Goal: Book appointment/travel/reservation

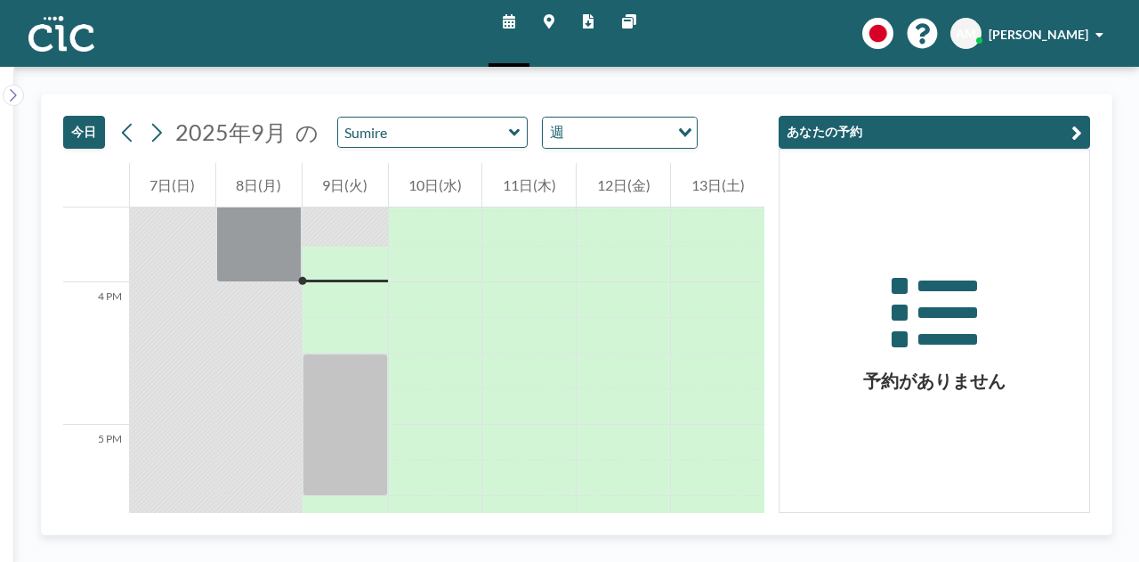
scroll to position [2208, 0]
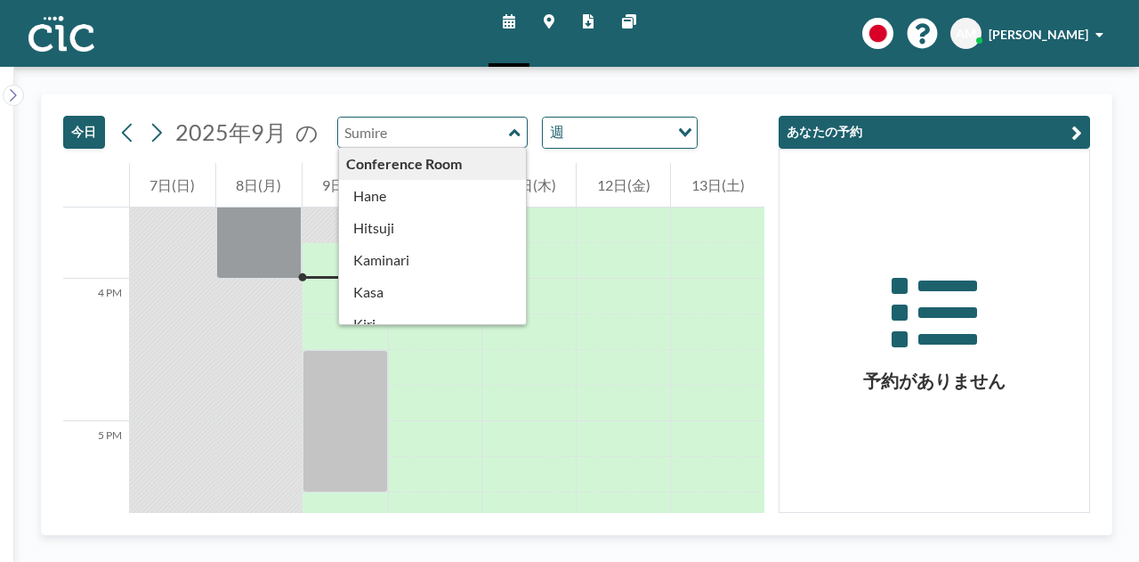
click at [413, 134] on input "text" at bounding box center [423, 132] width 171 height 29
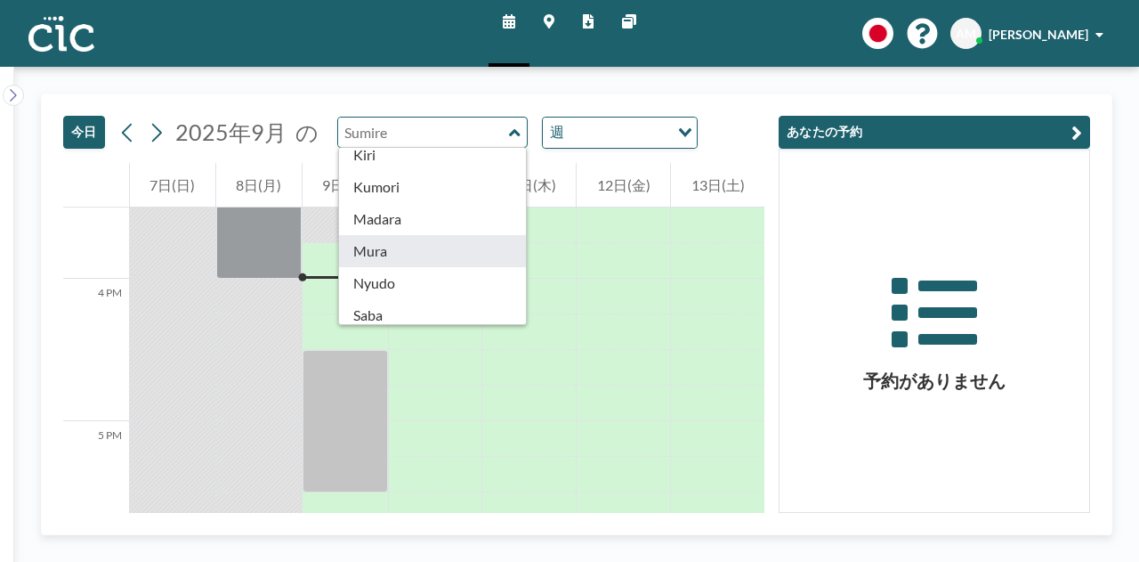
scroll to position [173, 0]
type input "Mura"
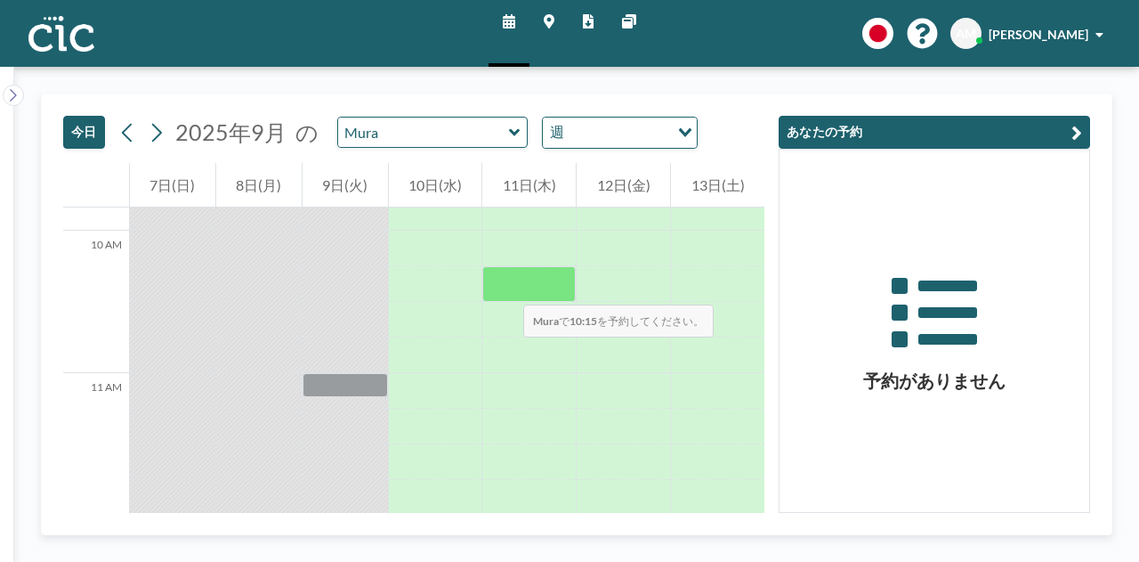
scroll to position [1391, 0]
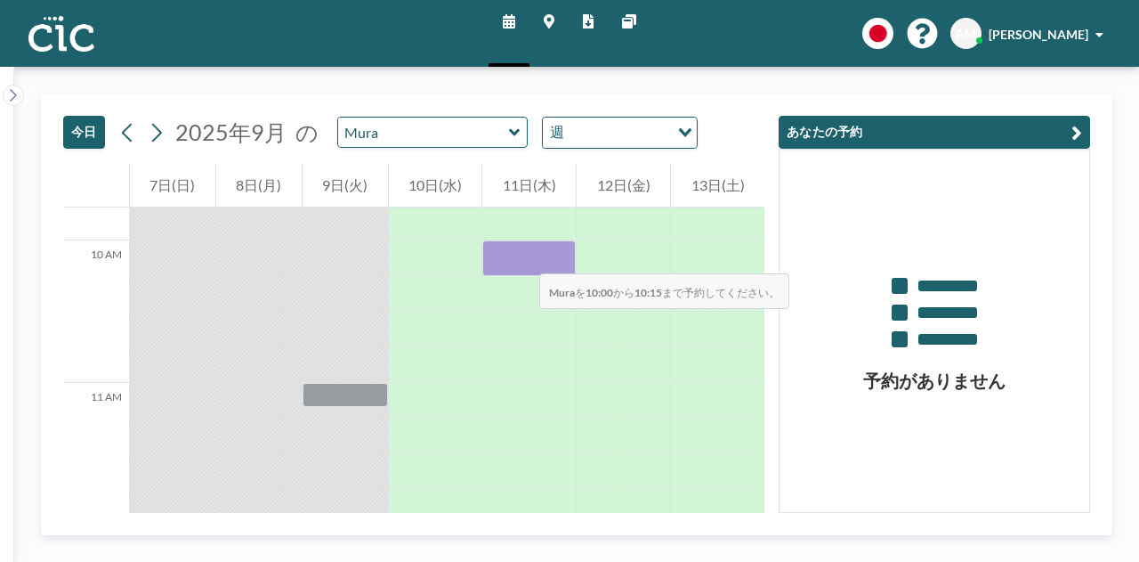
click at [522, 255] on div at bounding box center [528, 258] width 93 height 36
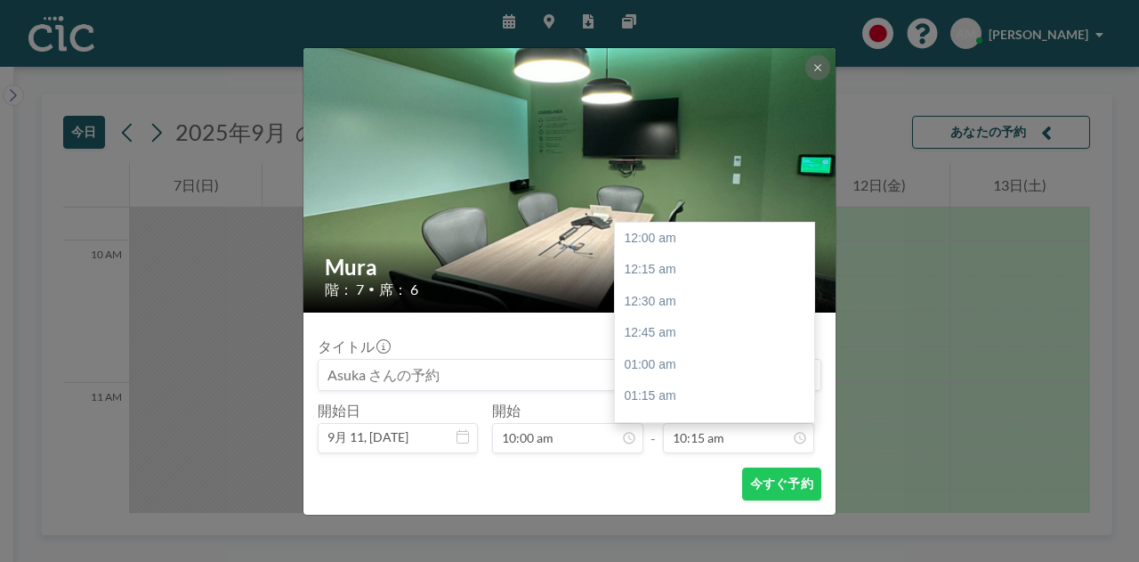
scroll to position [1299, 0]
click at [717, 433] on input "10:15 am" at bounding box center [738, 438] width 151 height 30
click at [683, 273] on div "12:00 pm" at bounding box center [719, 271] width 208 height 32
type input "12:00 pm"
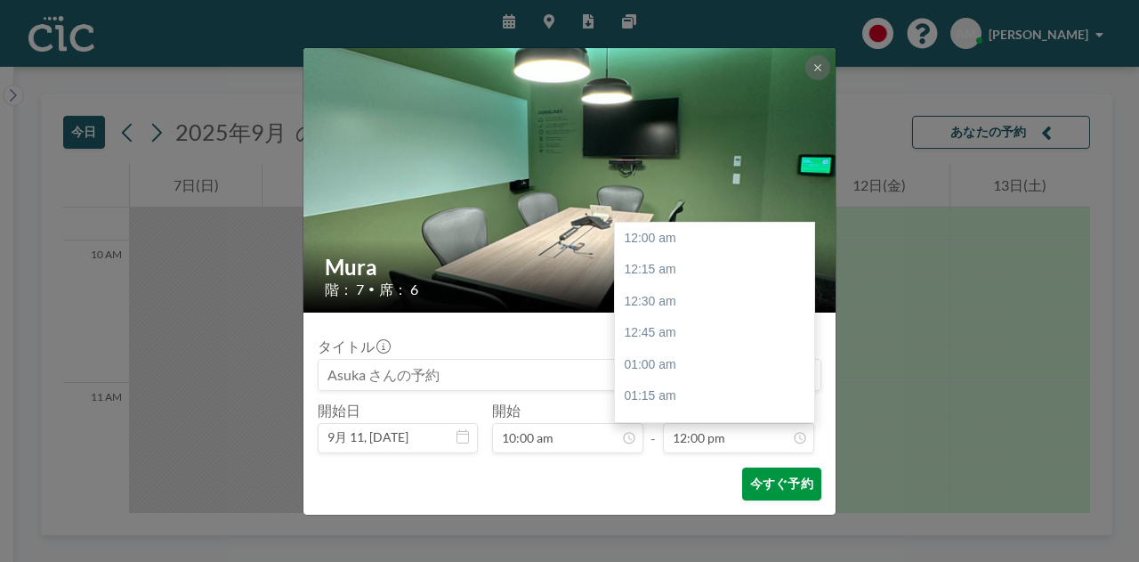
scroll to position [1521, 0]
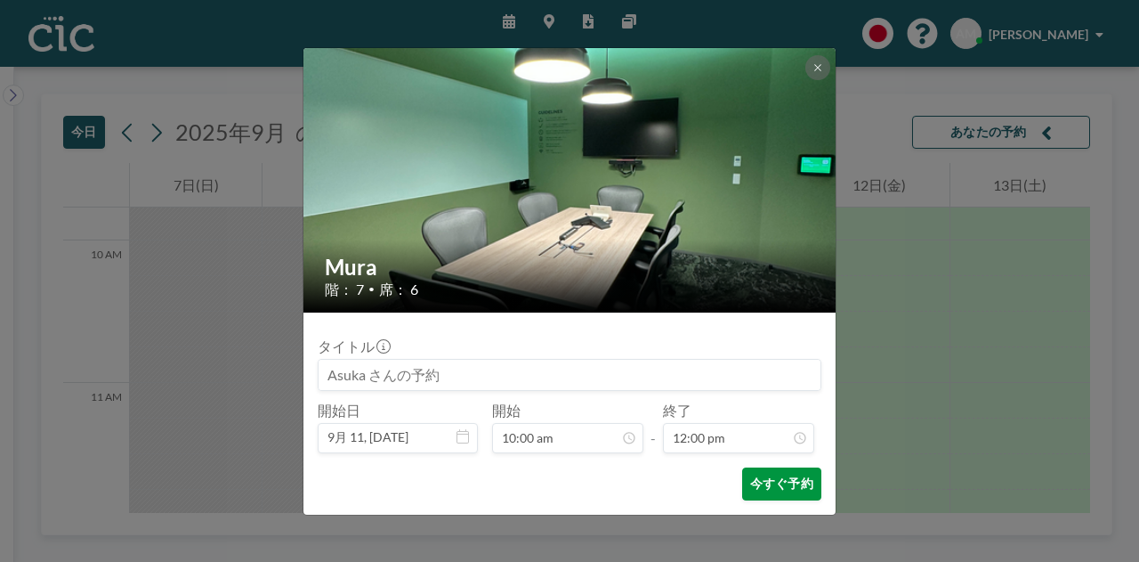
click at [782, 484] on button "今すぐ予約" at bounding box center [781, 483] width 79 height 33
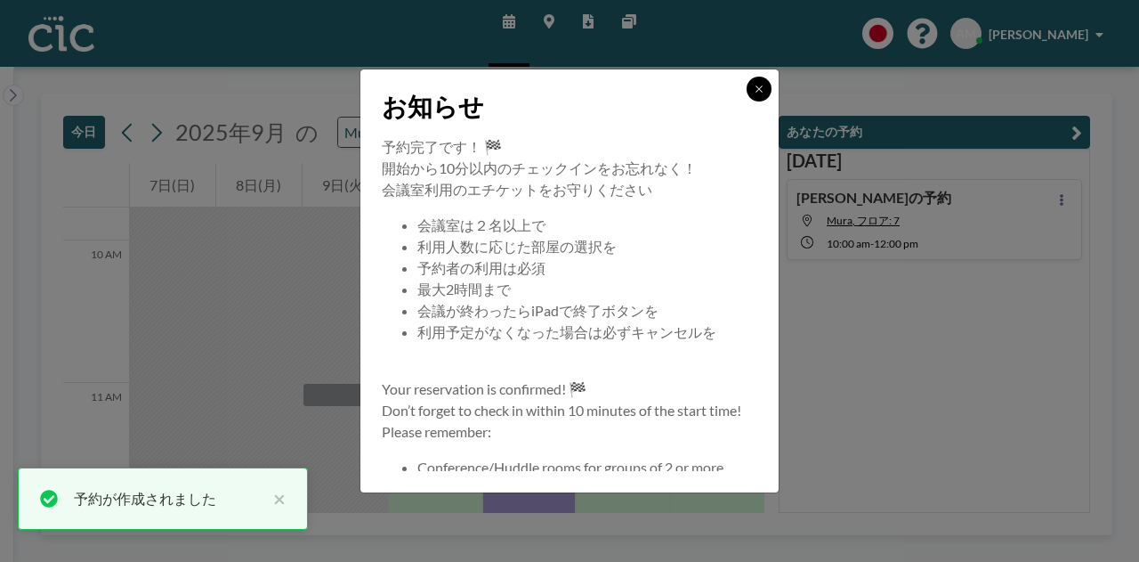
click at [754, 88] on icon at bounding box center [759, 89] width 11 height 11
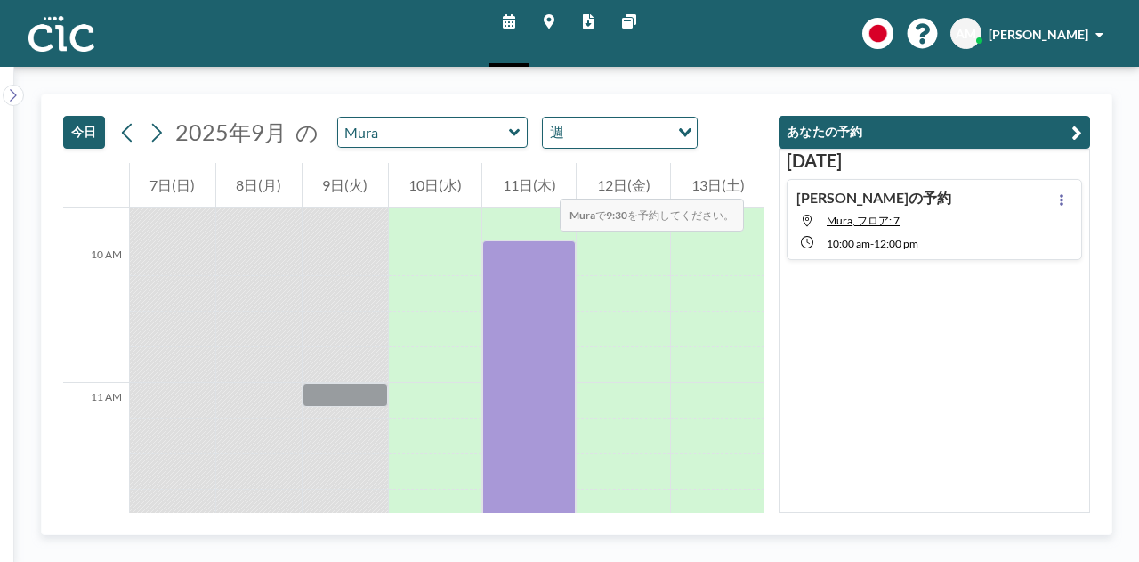
scroll to position [1473, 0]
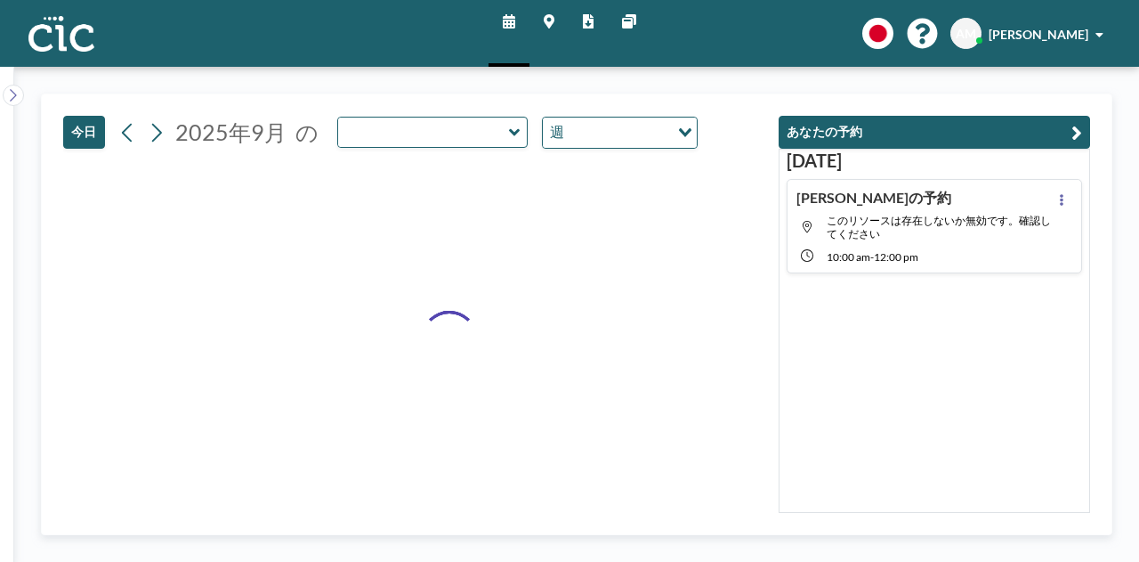
type input "Mura"
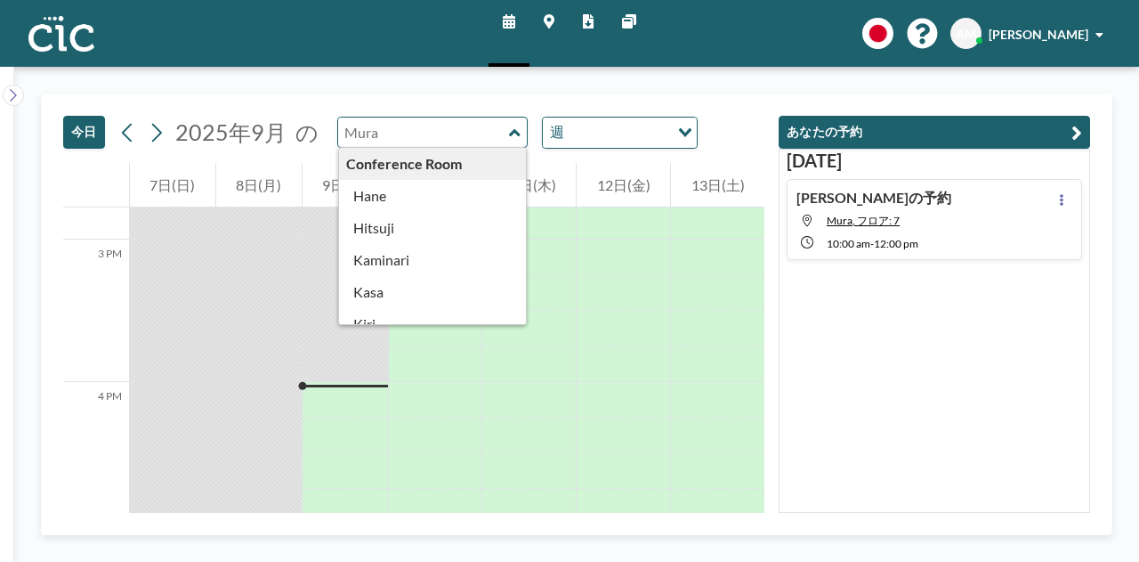
click at [461, 128] on input "text" at bounding box center [423, 132] width 171 height 29
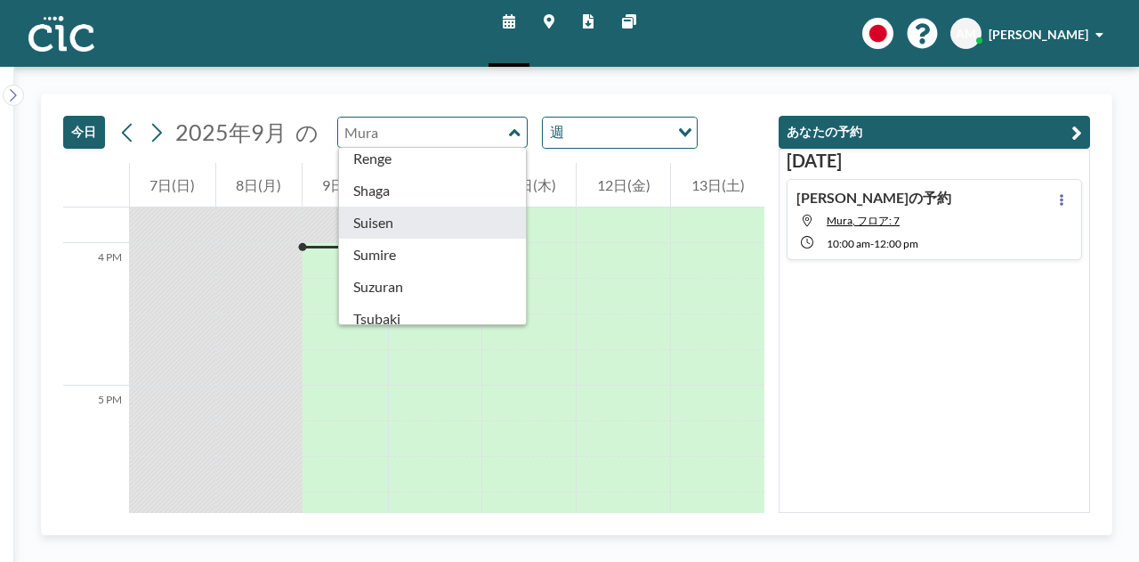
scroll to position [624, 0]
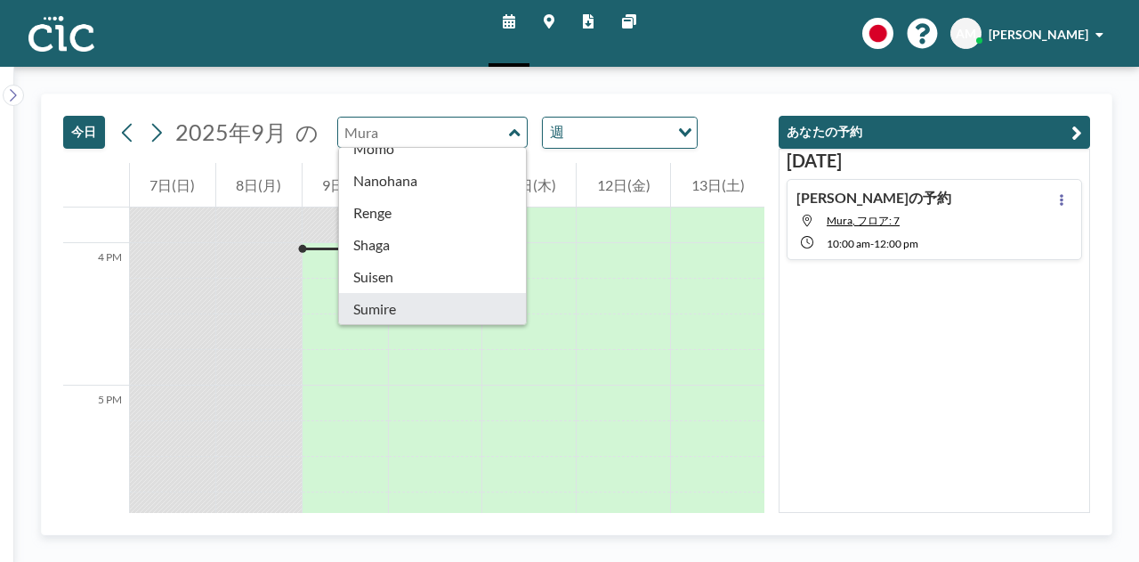
type input "Sumire"
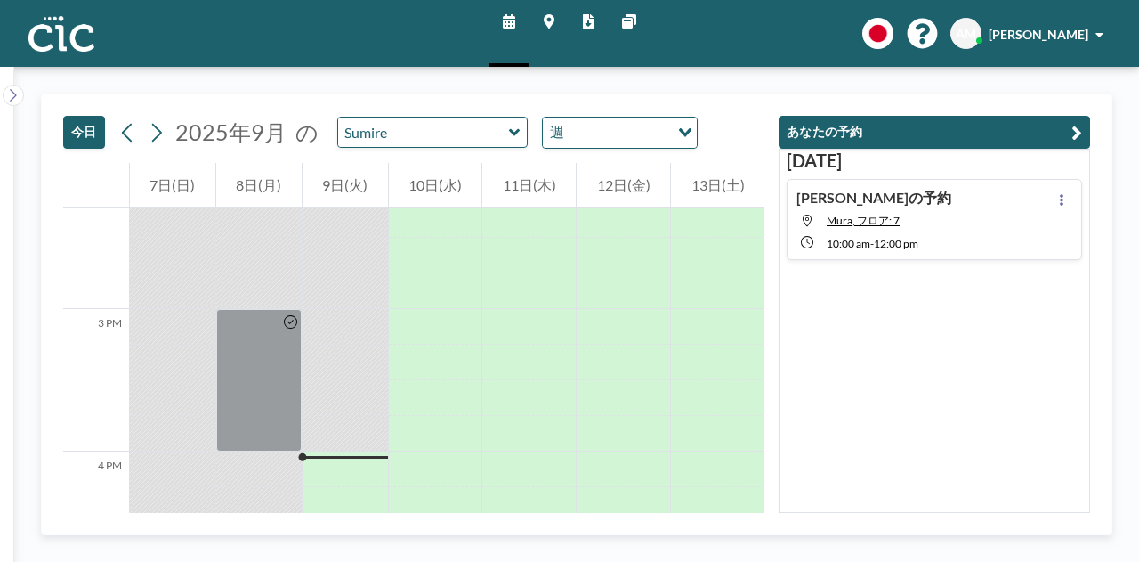
scroll to position [2144, 0]
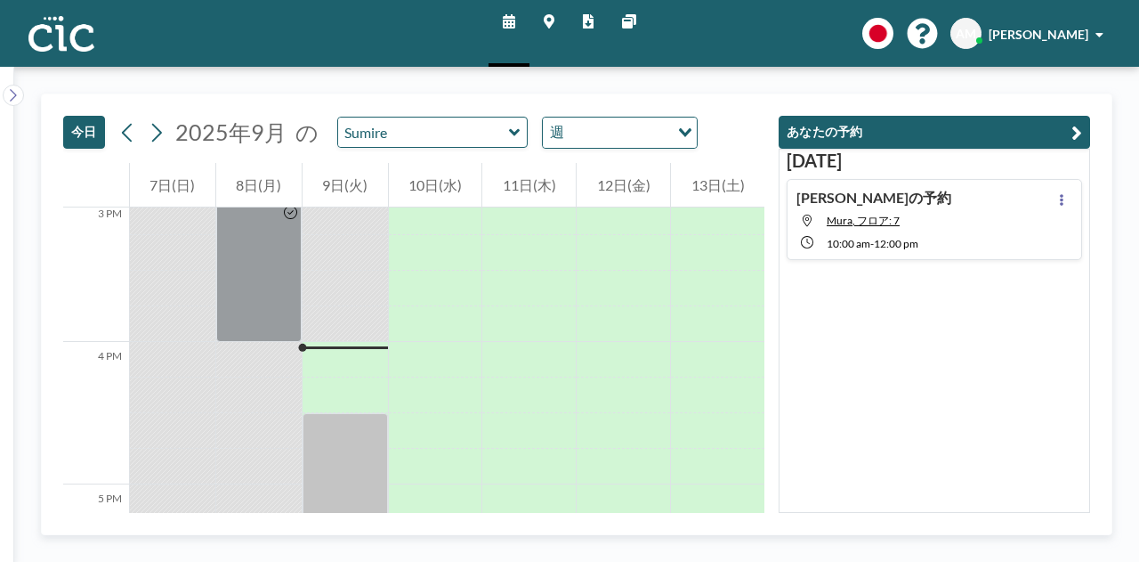
click at [552, 15] on icon at bounding box center [549, 21] width 11 height 14
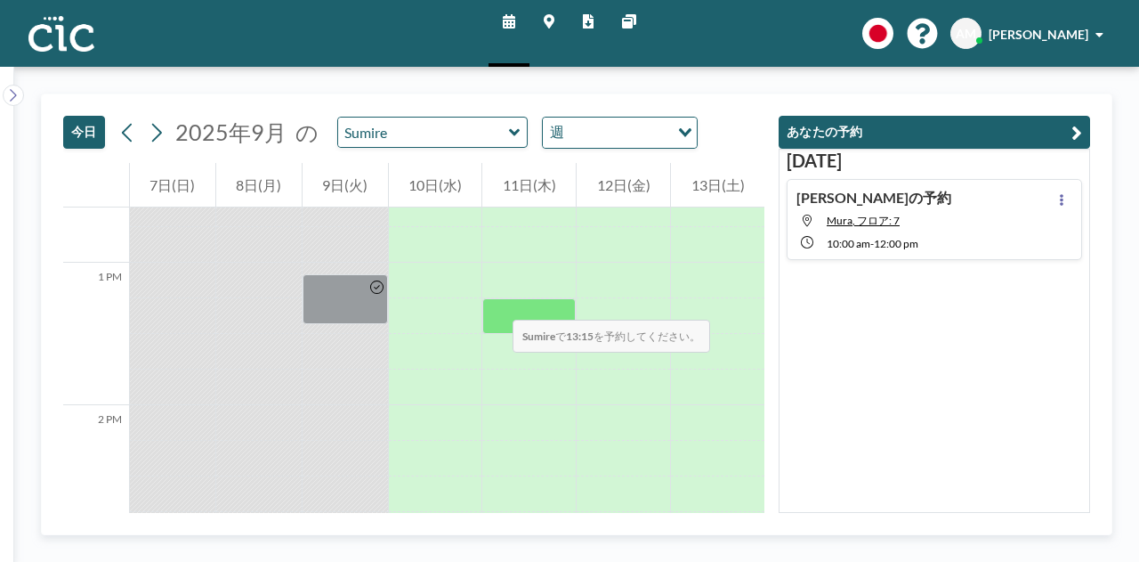
scroll to position [1793, 0]
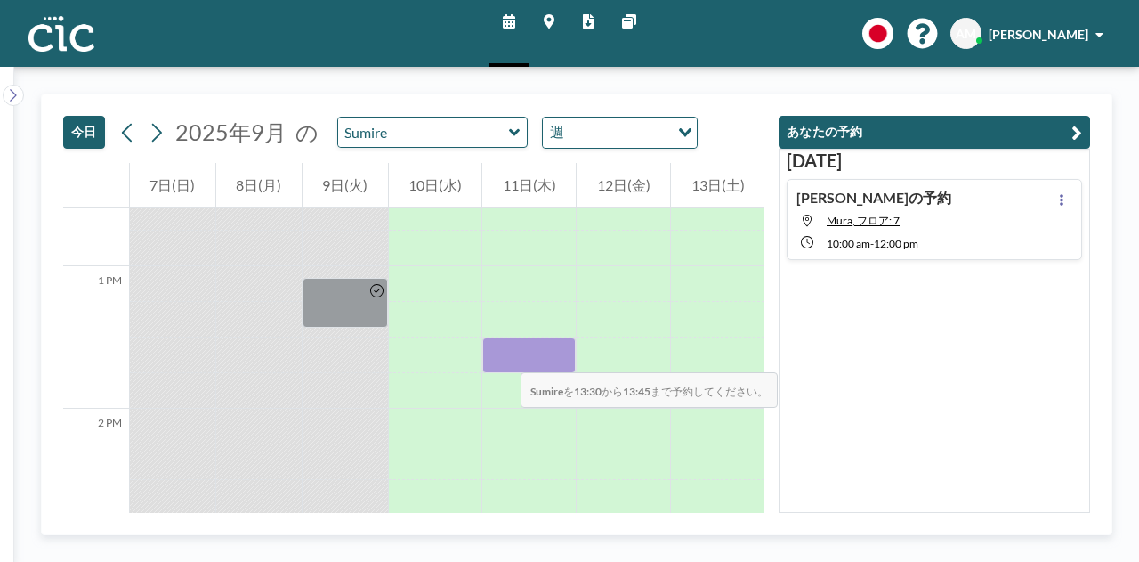
click at [503, 354] on div at bounding box center [528, 355] width 93 height 36
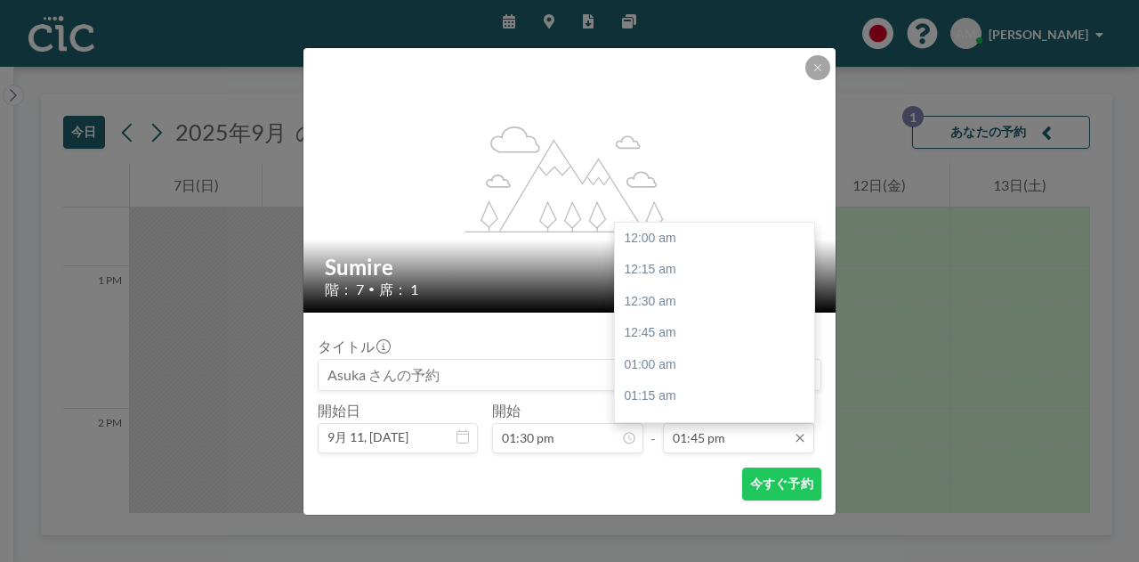
click at [701, 432] on input "01:45 pm" at bounding box center [738, 438] width 151 height 30
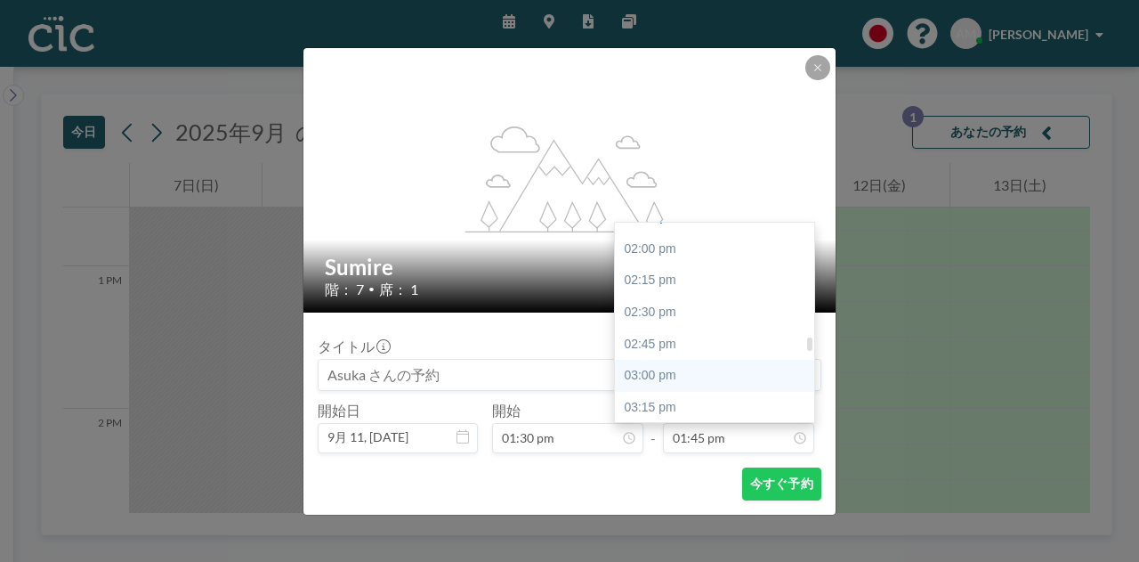
scroll to position [1766, 0]
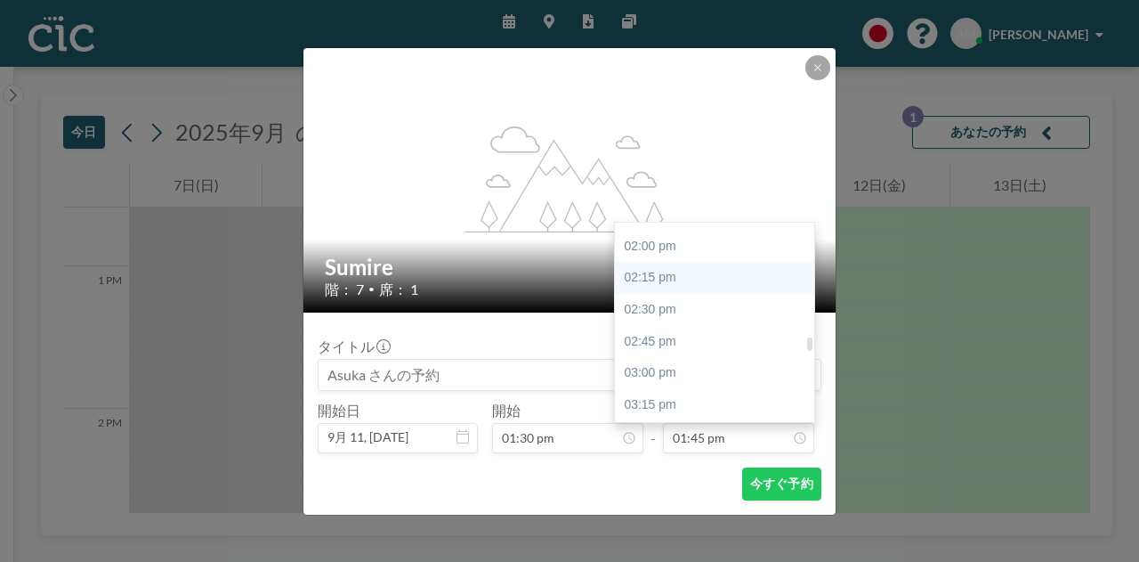
click at [688, 275] on div "02:15 pm" at bounding box center [719, 278] width 208 height 32
type input "02:15 pm"
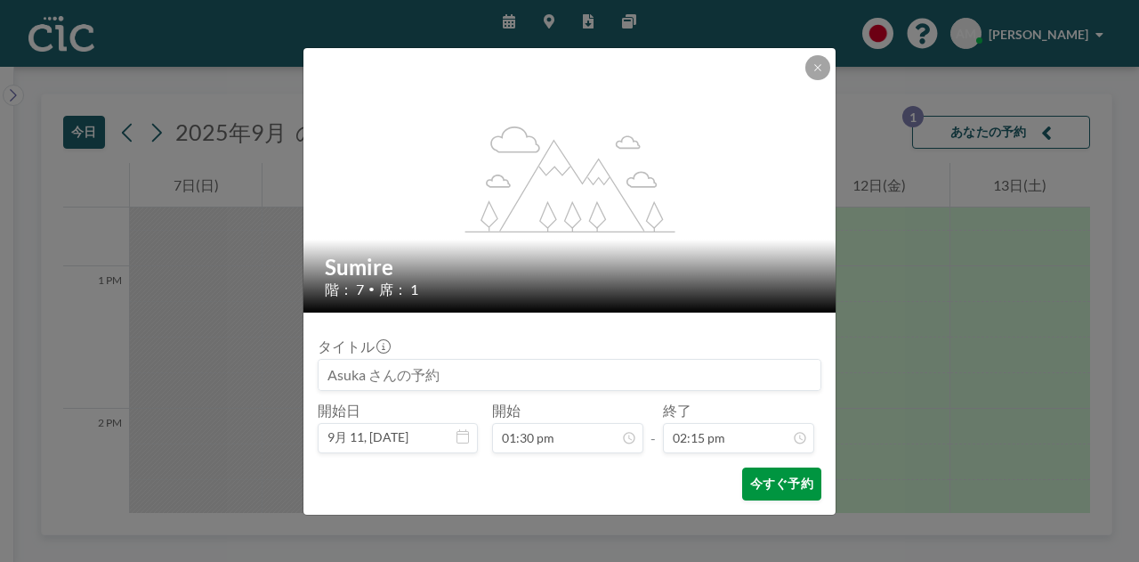
scroll to position [1806, 0]
click at [776, 474] on button "今すぐ予約" at bounding box center [781, 483] width 79 height 33
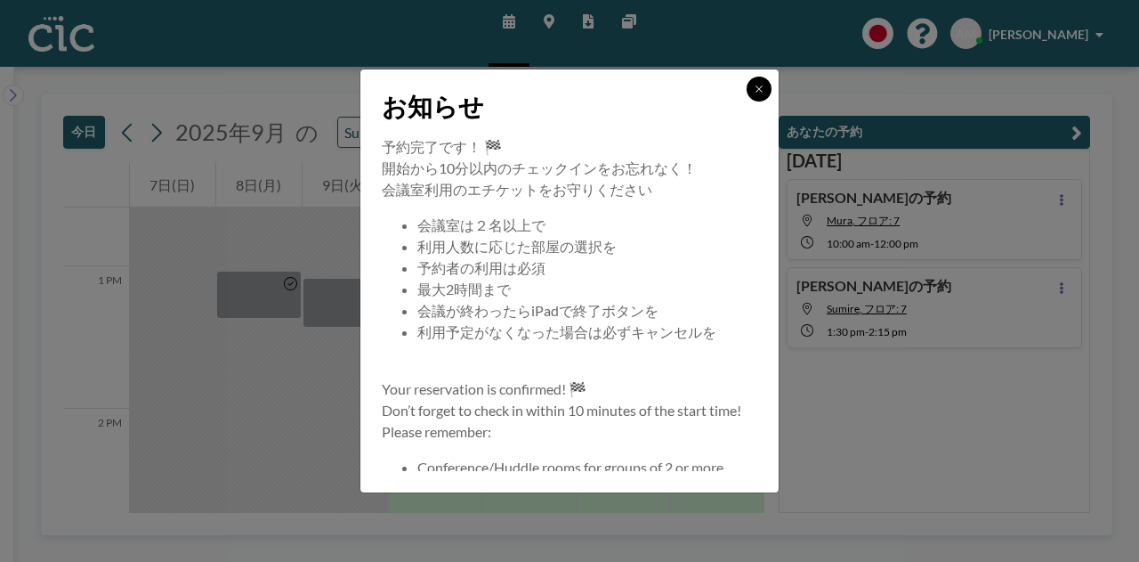
click at [766, 93] on button at bounding box center [759, 89] width 25 height 25
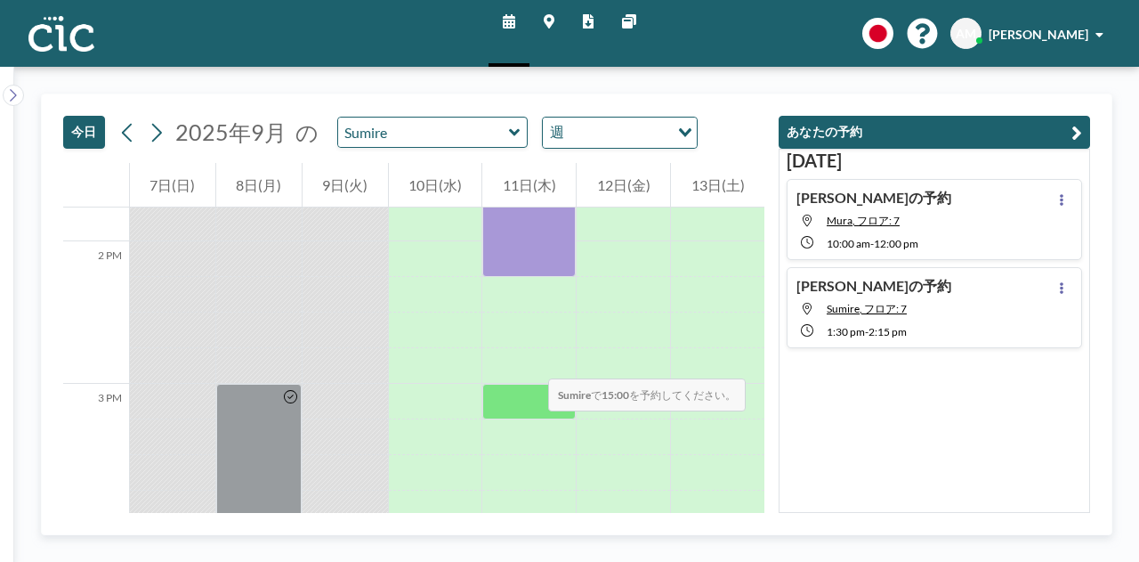
scroll to position [2013, 0]
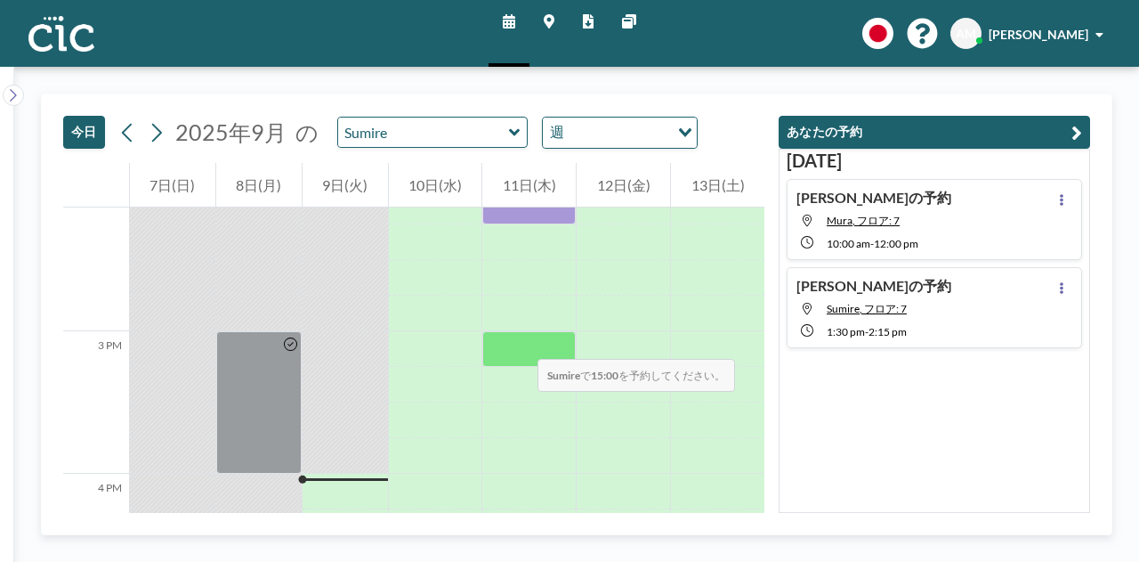
click at [520, 341] on div at bounding box center [528, 349] width 93 height 36
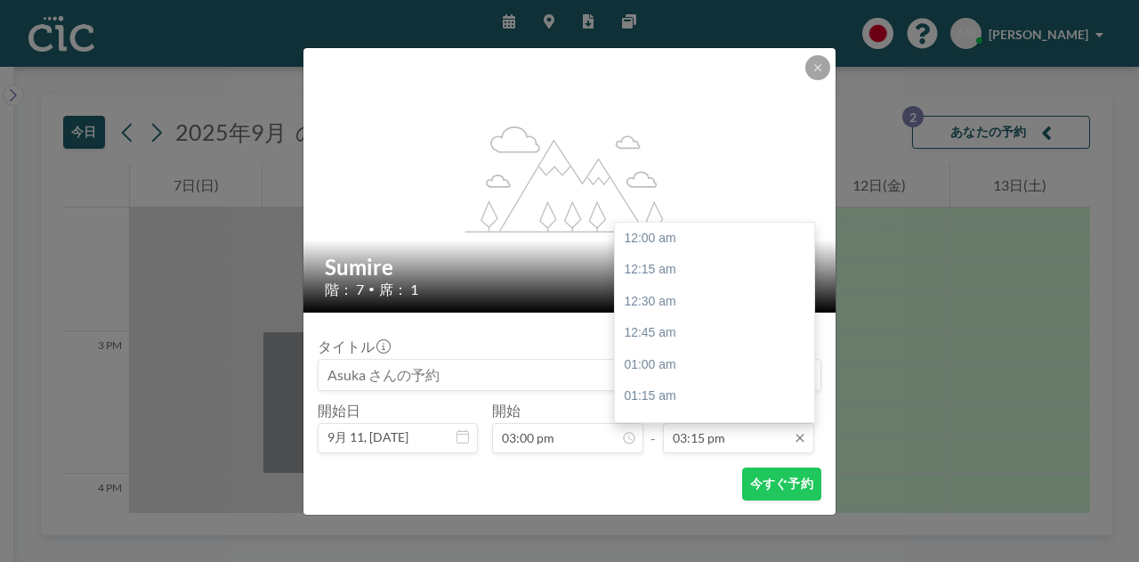
click at [710, 432] on input "03:15 pm" at bounding box center [738, 438] width 151 height 30
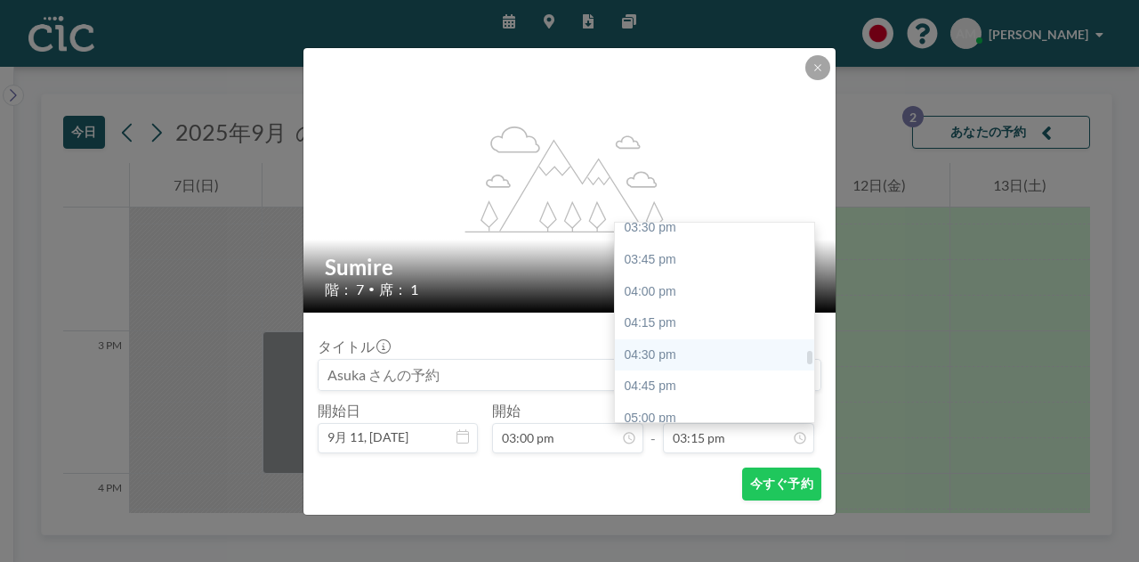
scroll to position [1979, 0]
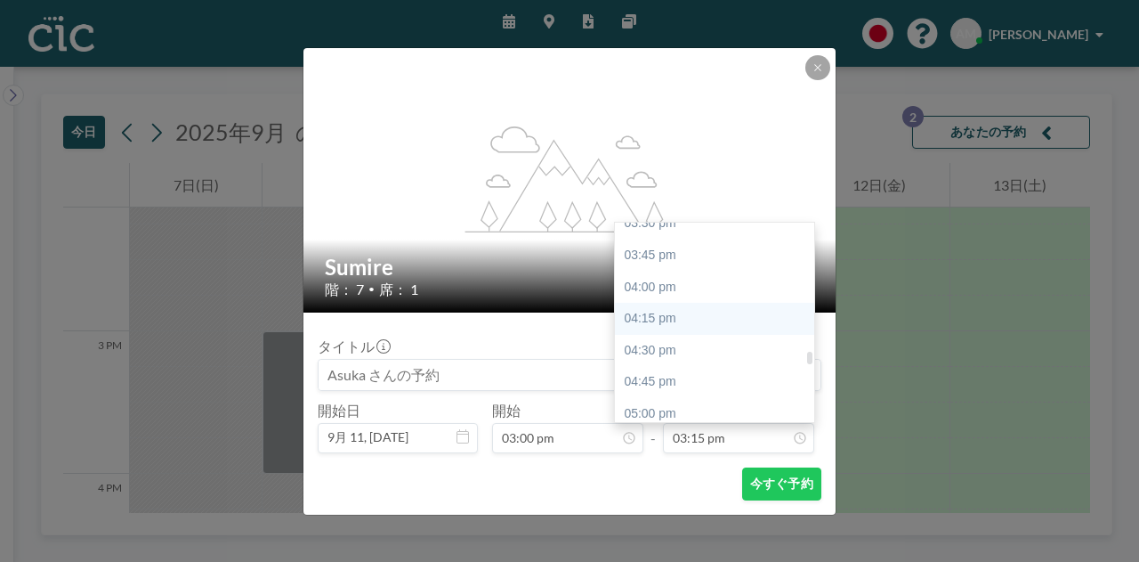
click at [698, 325] on div "04:15 pm" at bounding box center [719, 319] width 208 height 32
type input "04:15 pm"
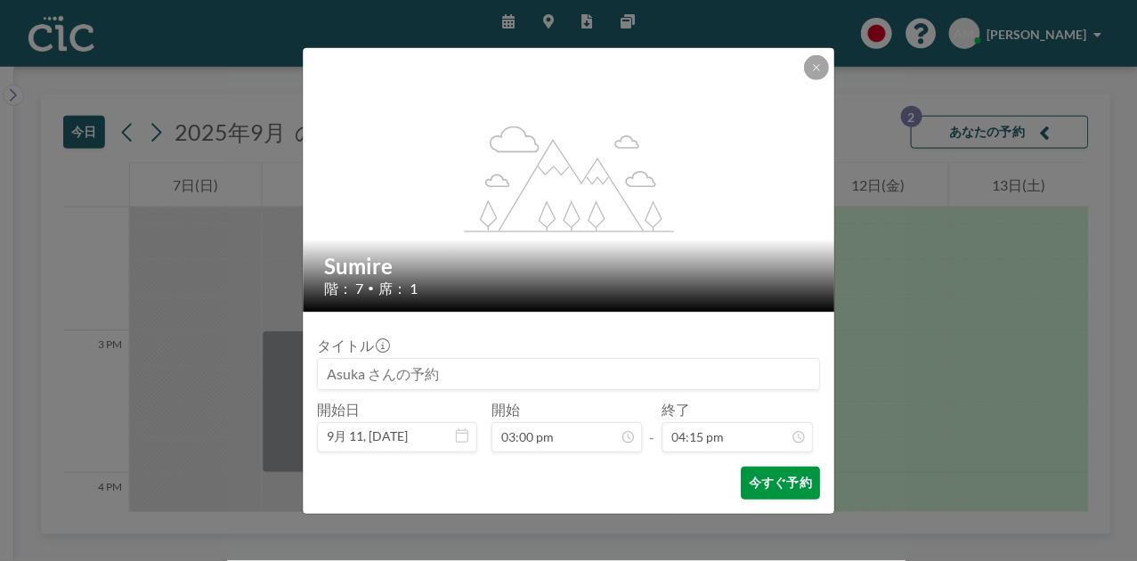
scroll to position [2060, 0]
click at [787, 485] on button "今すぐ予約" at bounding box center [781, 483] width 79 height 33
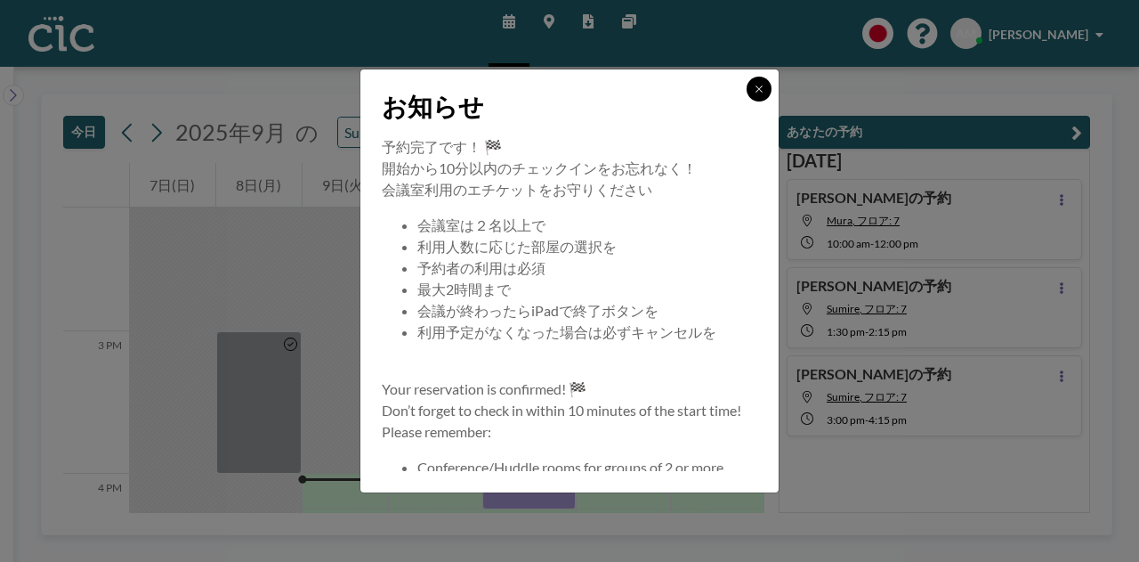
click at [757, 86] on icon at bounding box center [759, 88] width 6 height 6
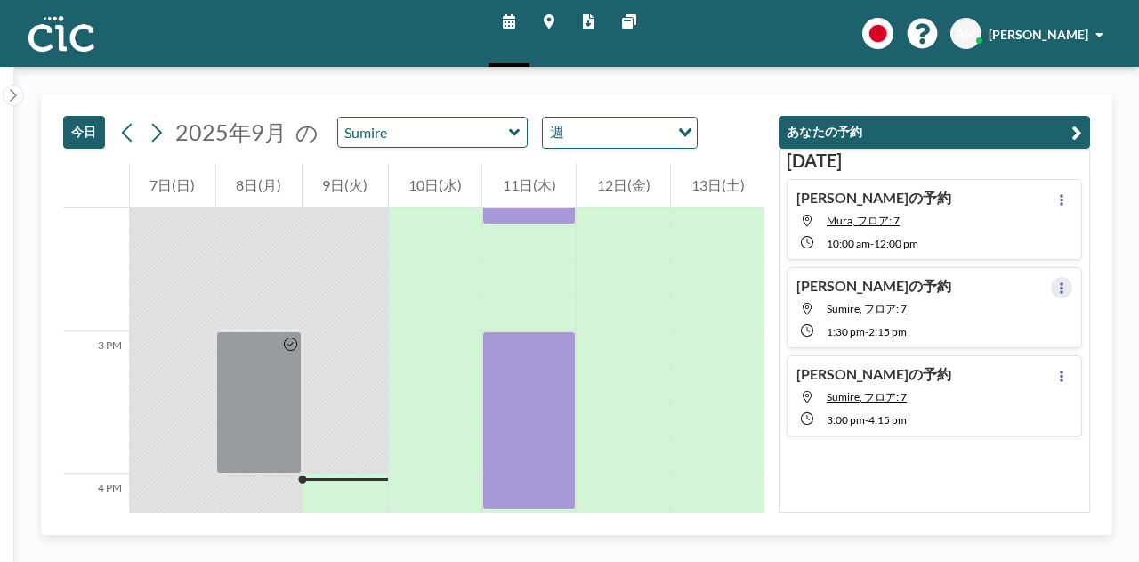
click at [1059, 283] on button at bounding box center [1061, 287] width 21 height 21
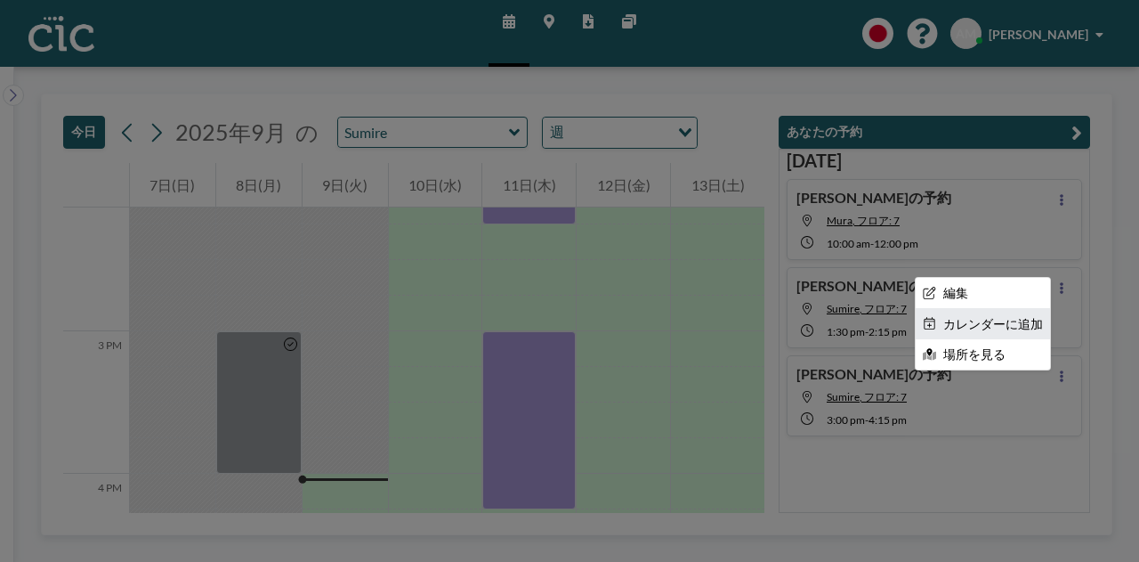
click at [983, 323] on li "カレンダーに追加" at bounding box center [983, 324] width 134 height 30
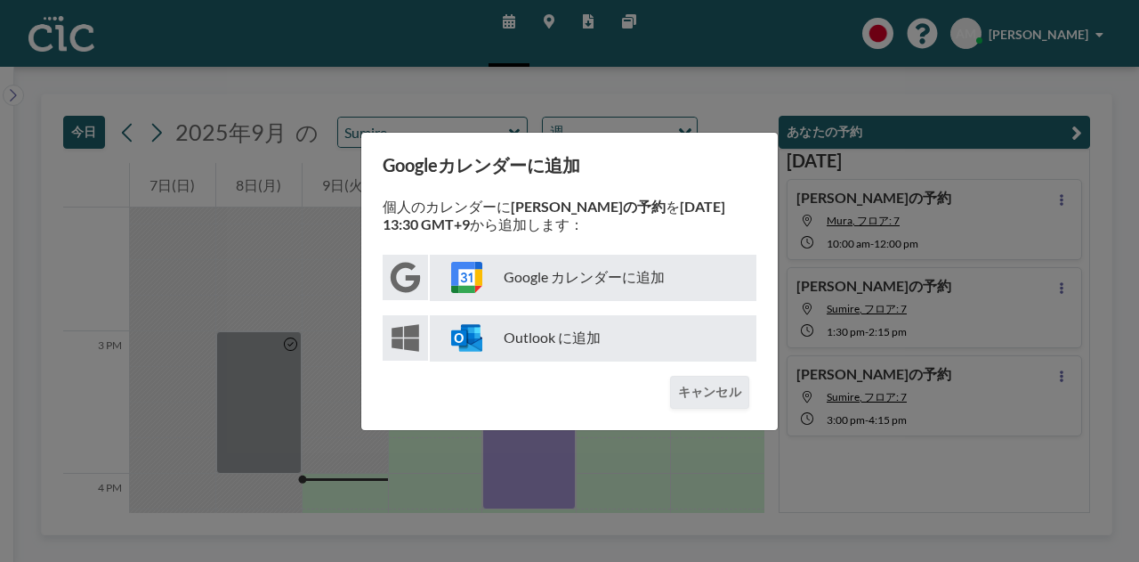
click at [549, 281] on p "Google カレンダーに追加" at bounding box center [593, 278] width 327 height 46
click at [977, 260] on div "Googleカレンダーに追加 個人のカレンダーに Asuka さんの予約 を 9月11日 13:30 GMT+9 から追加します： Google カレンダーに…" at bounding box center [569, 281] width 1139 height 562
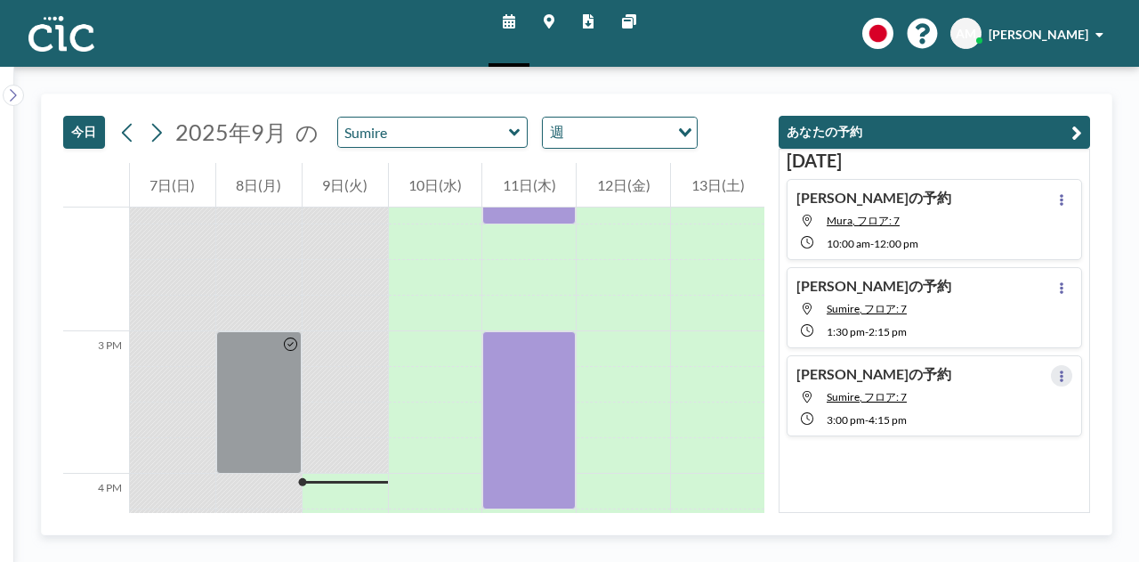
click at [1058, 369] on button at bounding box center [1061, 375] width 21 height 21
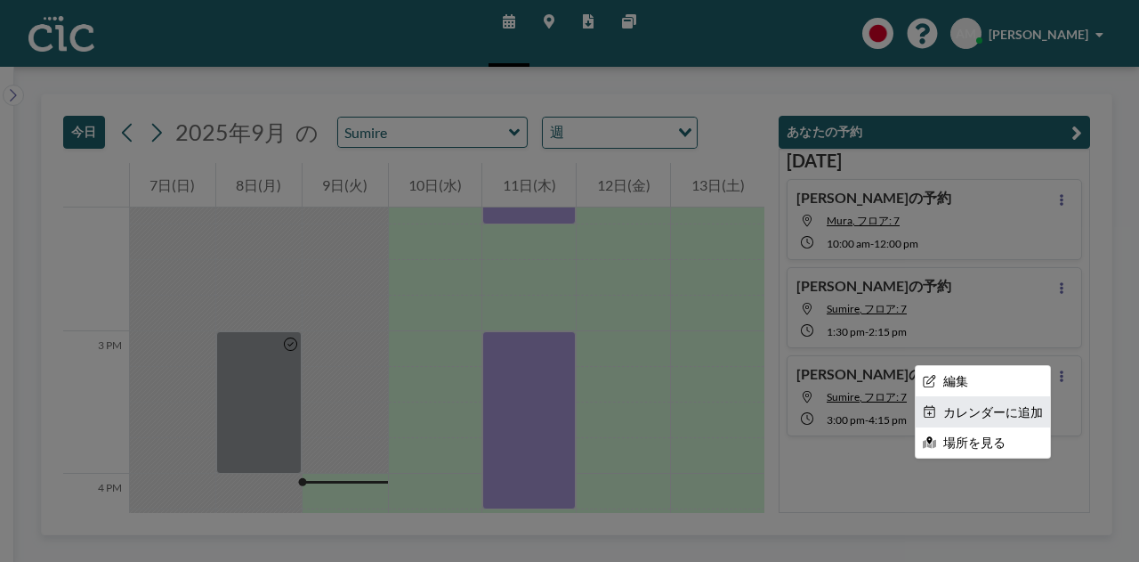
click at [981, 410] on li "カレンダーに追加" at bounding box center [983, 412] width 134 height 30
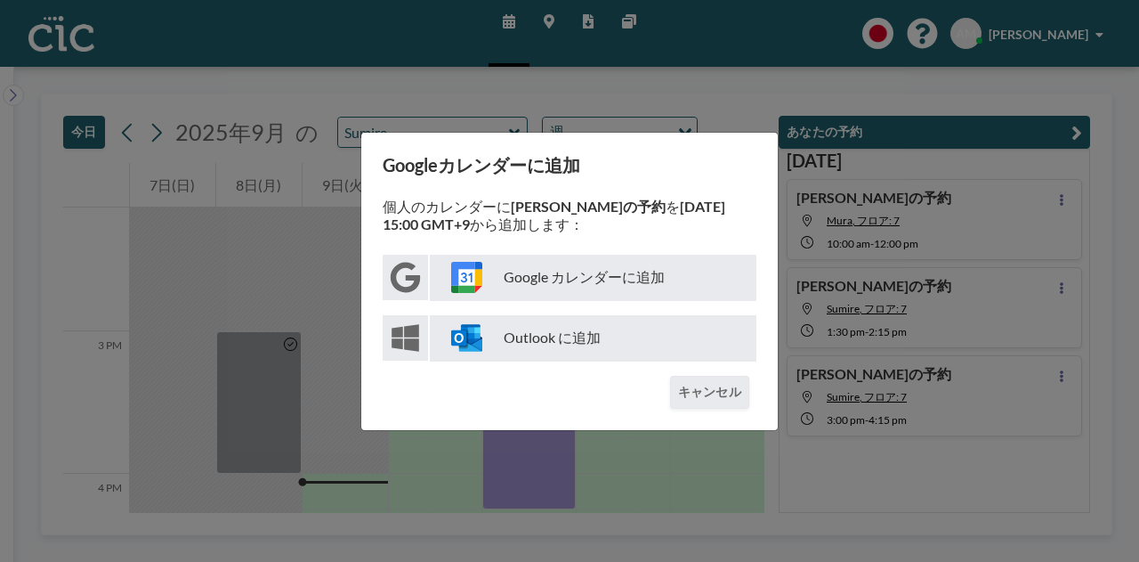
click at [551, 272] on p "Google カレンダーに追加" at bounding box center [593, 278] width 327 height 46
click at [278, 116] on div "Googleカレンダーに追加 個人のカレンダーに Asuka さんの予約 を 9月11日 15:00 GMT+9 から追加します： Google カレンダーに…" at bounding box center [569, 281] width 1139 height 562
